Goal: Information Seeking & Learning: Learn about a topic

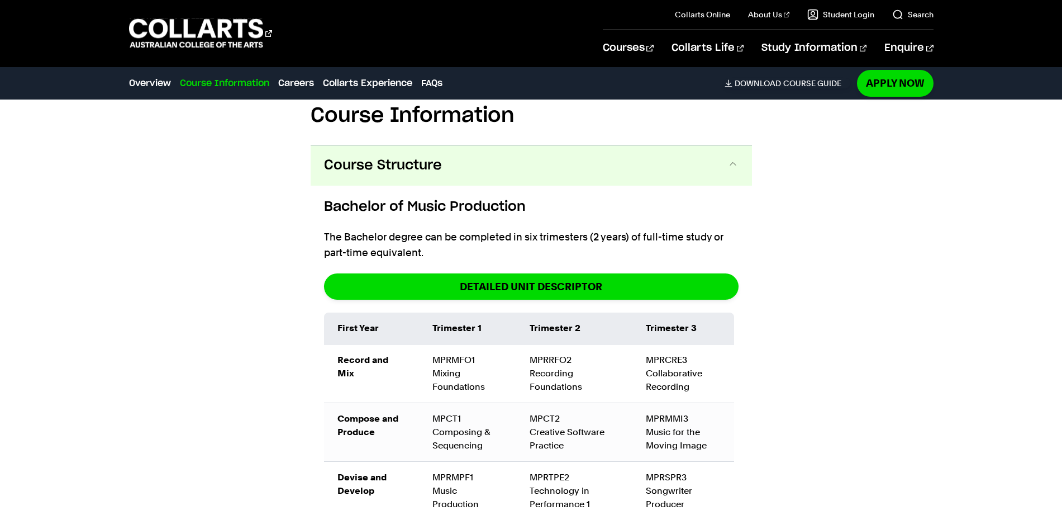
scroll to position [1257, 0]
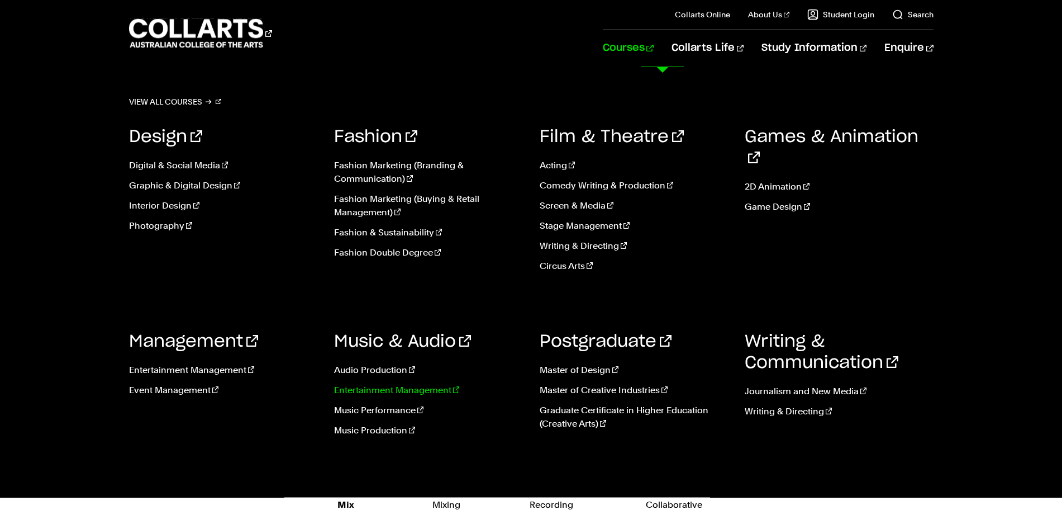
click at [433, 393] on link "Entertainment Management" at bounding box center [428, 389] width 189 height 13
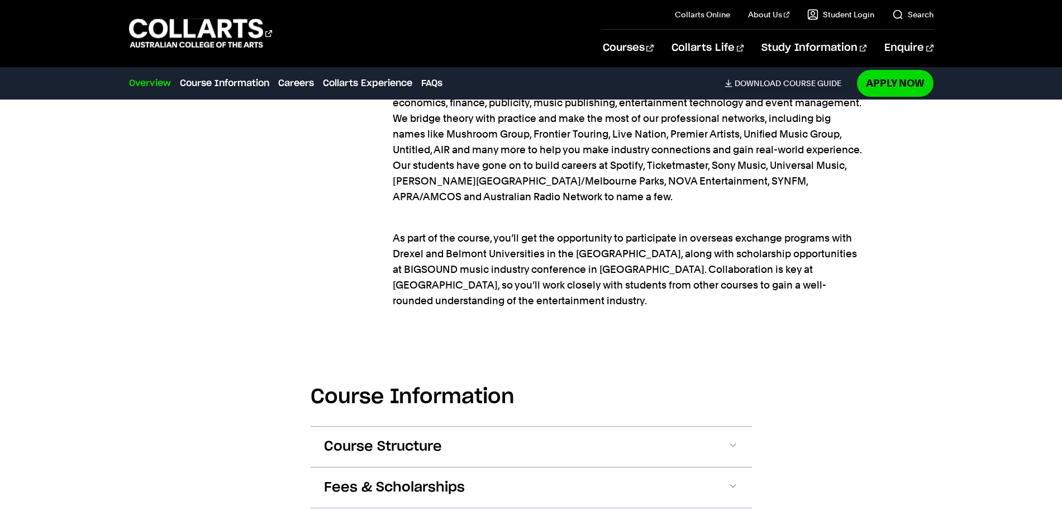
scroll to position [1467, 0]
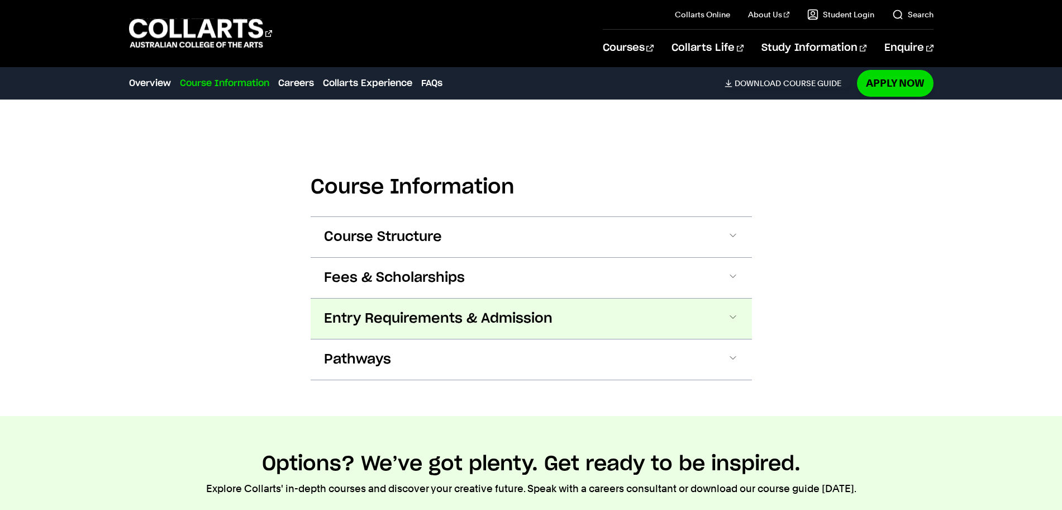
click at [394, 298] on button "Entry Requirements & Admission" at bounding box center [532, 318] width 442 height 40
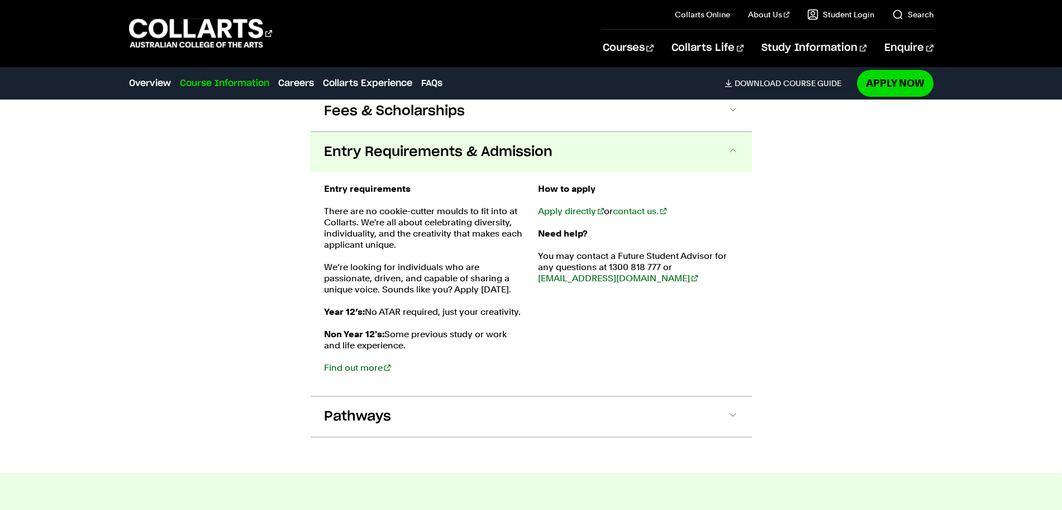
scroll to position [1564, 0]
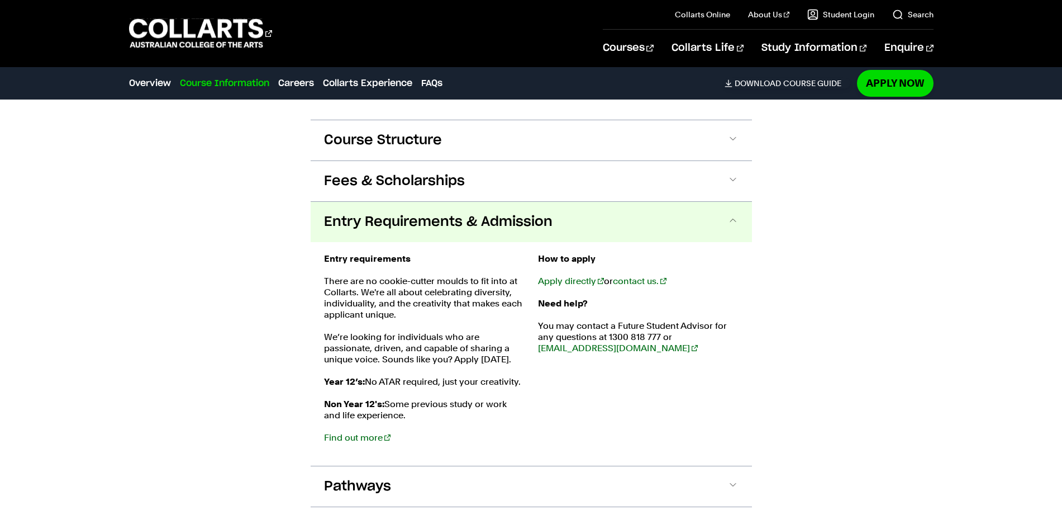
click at [401, 253] on strong "Entry requirements" at bounding box center [367, 258] width 87 height 11
click at [406, 213] on span "Entry Requirements & Admission" at bounding box center [438, 222] width 229 height 18
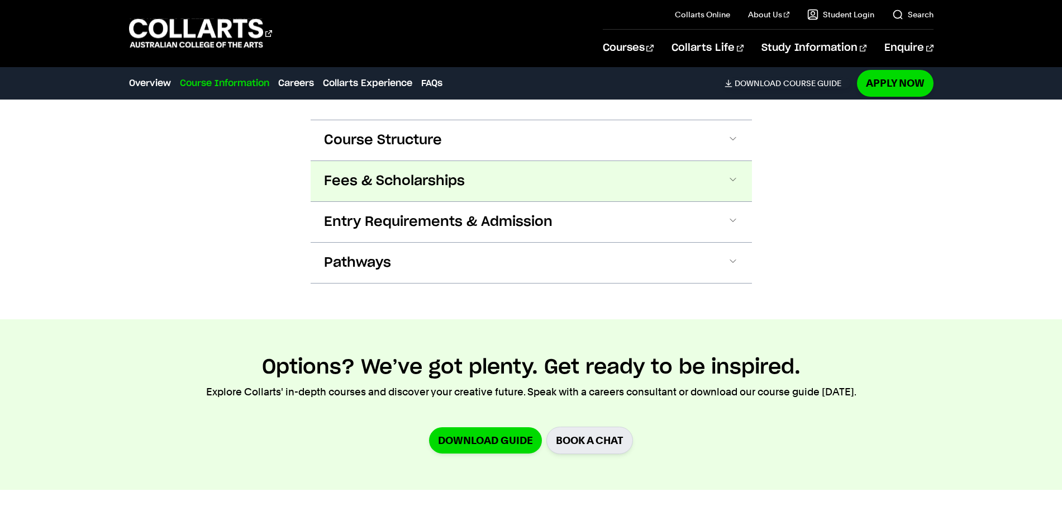
click at [405, 161] on button "Fees & Scholarships" at bounding box center [532, 181] width 442 height 40
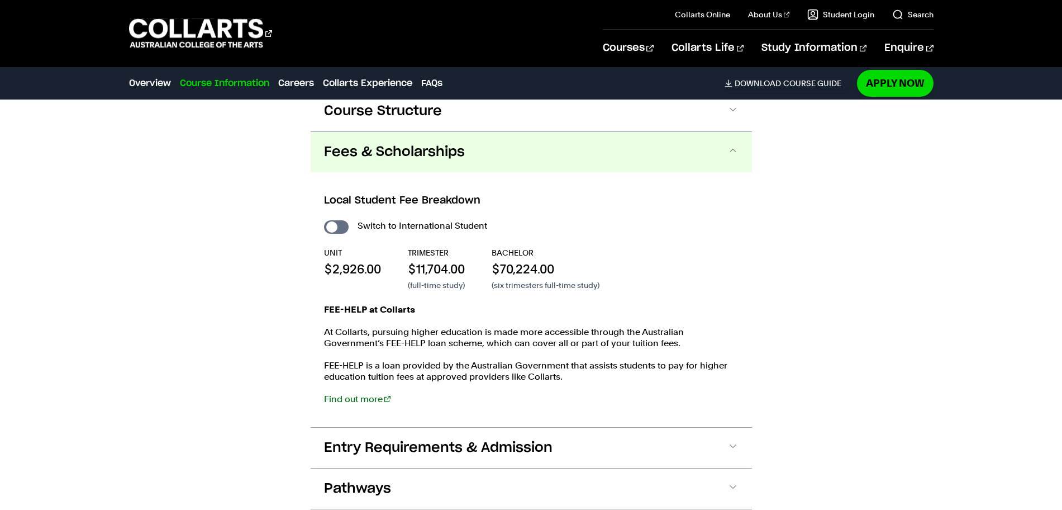
click at [405, 172] on div "Local Student Fee Breakdown Switch to International Student UNIT $2,926.00 TRIM…" at bounding box center [532, 299] width 442 height 255
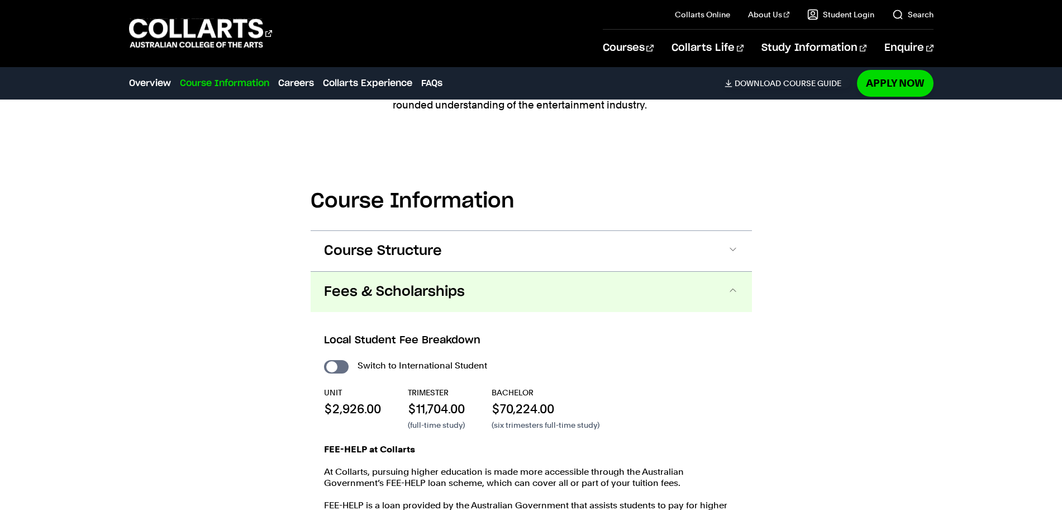
click at [392, 272] on button "Fees & Scholarships" at bounding box center [532, 292] width 442 height 40
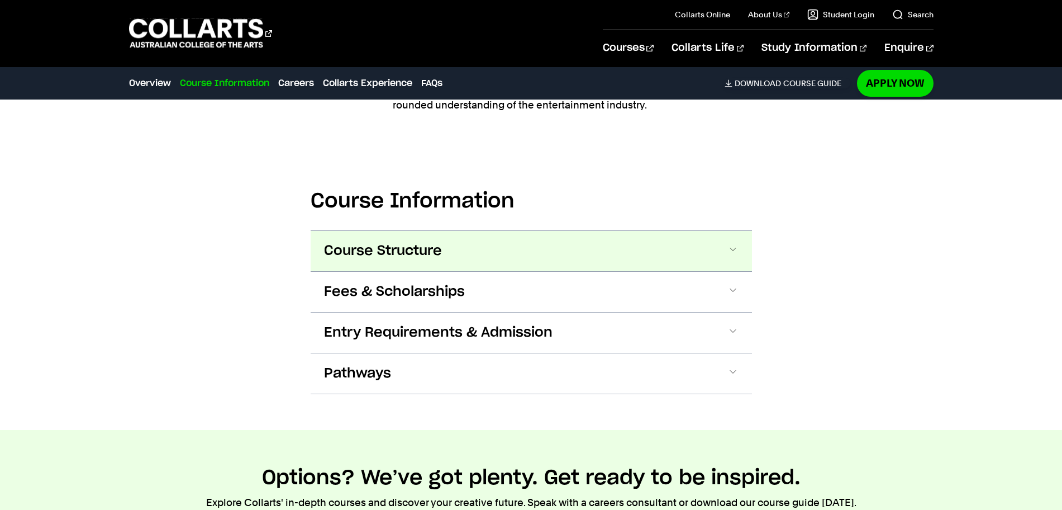
click at [399, 242] on span "Course Structure" at bounding box center [383, 251] width 118 height 18
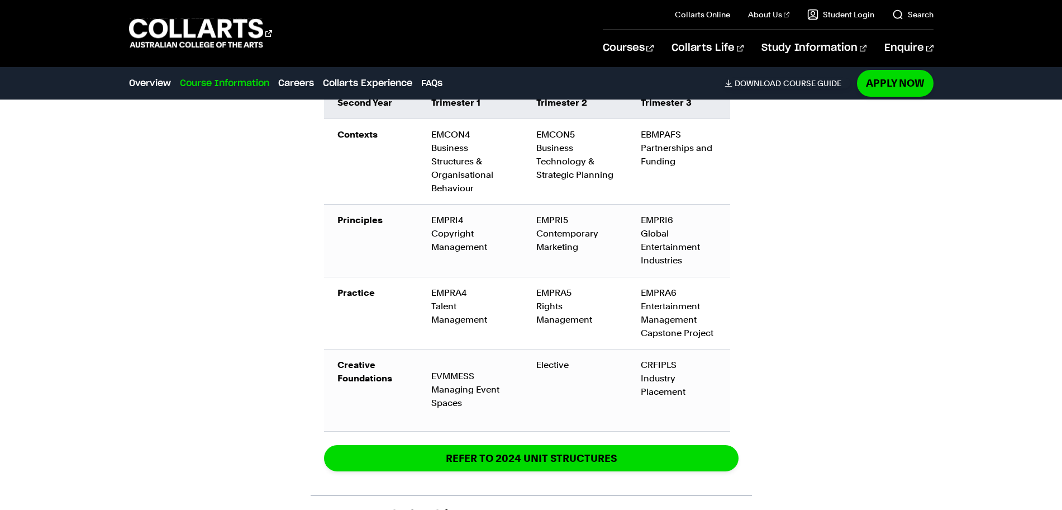
scroll to position [2251, 0]
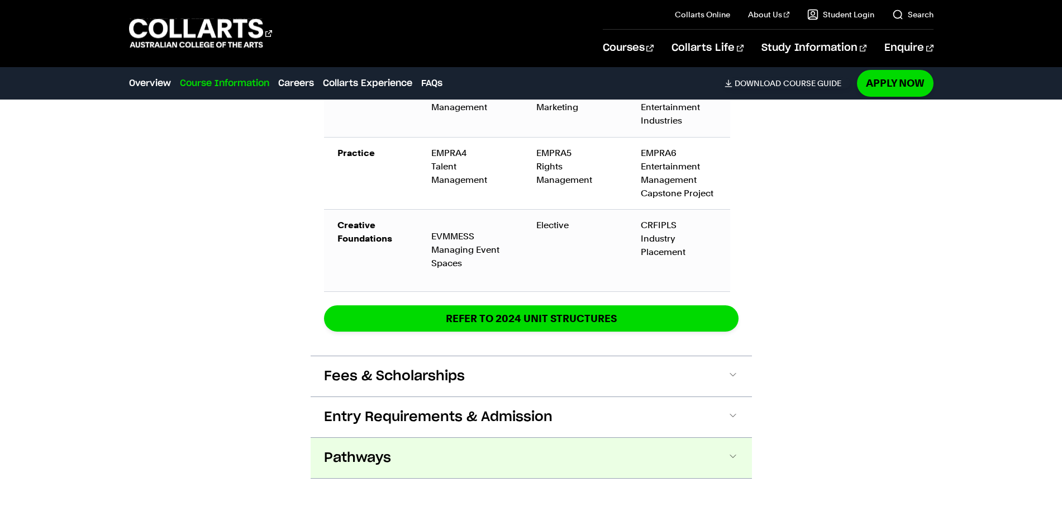
click at [383, 438] on button "Pathways" at bounding box center [532, 458] width 442 height 40
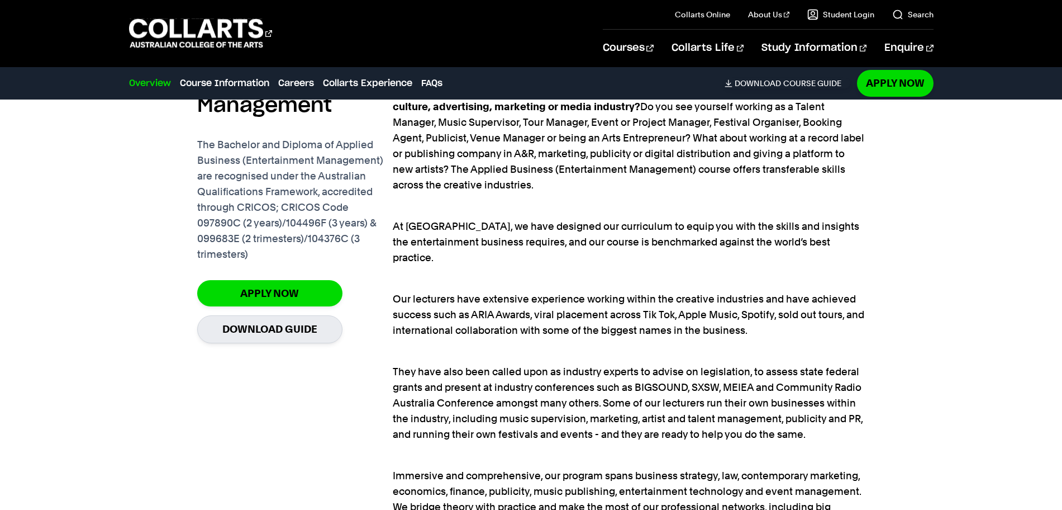
scroll to position [1017, 0]
